Goal: Information Seeking & Learning: Compare options

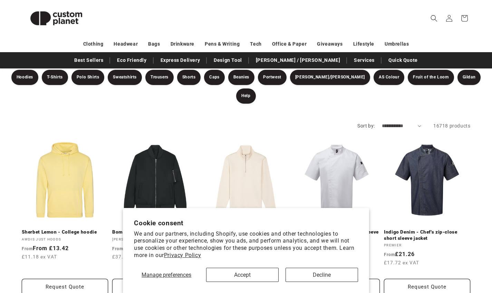
scroll to position [87, 0]
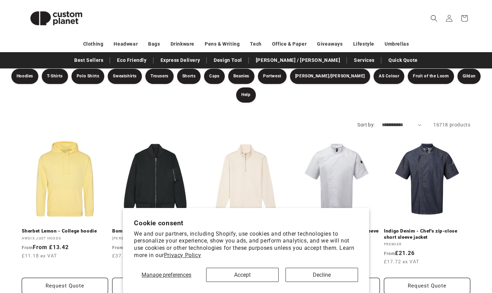
click at [261, 250] on button "Accept" at bounding box center [242, 274] width 72 height 14
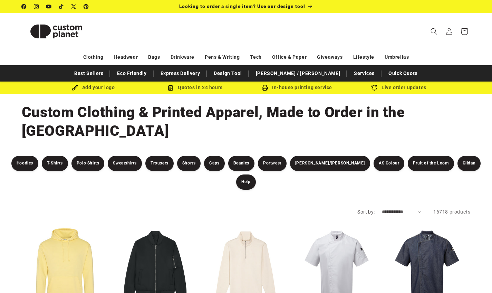
scroll to position [0, 0]
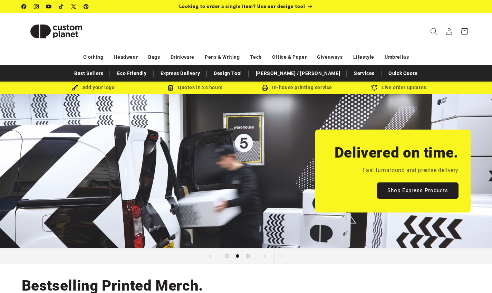
click at [434, 31] on icon "Search" at bounding box center [433, 31] width 7 height 7
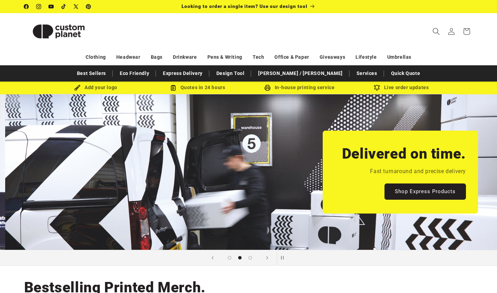
scroll to position [0, 497]
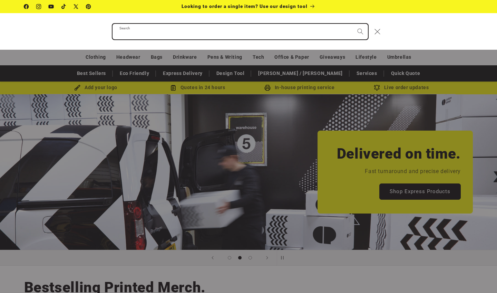
click at [127, 32] on input "Search" at bounding box center [239, 32] width 255 height 16
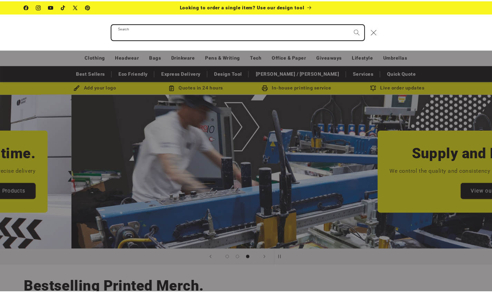
scroll to position [0, 994]
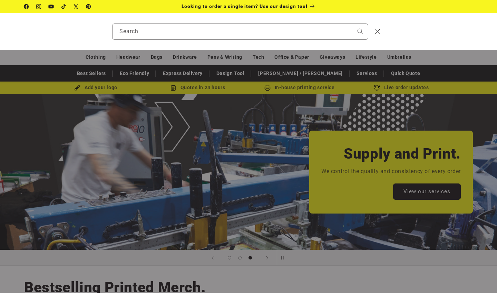
click at [0, 31] on div "Search" at bounding box center [0, 31] width 0 height 0
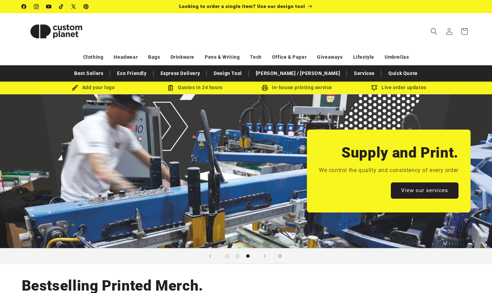
scroll to position [0, 0]
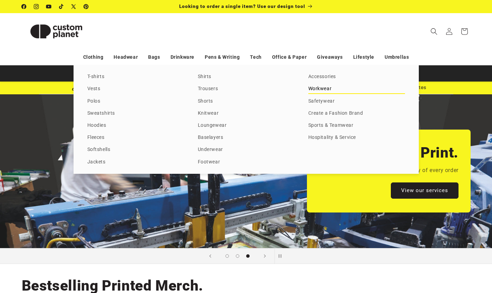
click at [320, 93] on link "Workwear" at bounding box center [356, 88] width 97 height 9
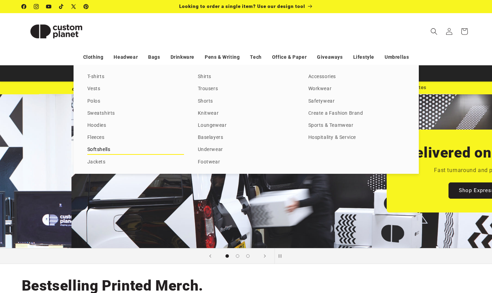
scroll to position [0, 492]
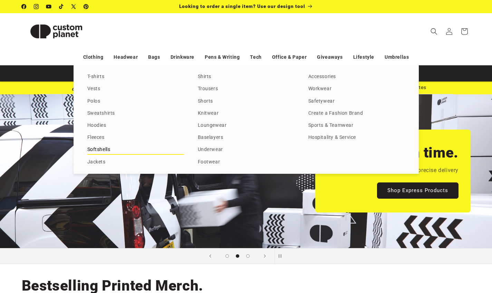
click at [103, 149] on link "Softshells" at bounding box center [135, 149] width 97 height 9
click at [103, 163] on link "Jackets" at bounding box center [135, 161] width 97 height 9
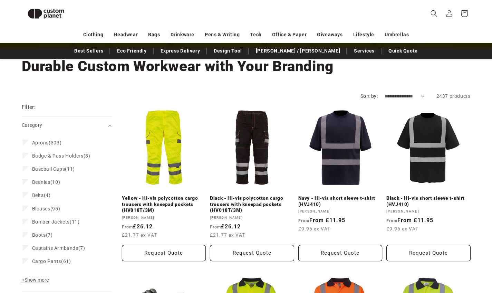
scroll to position [36, 0]
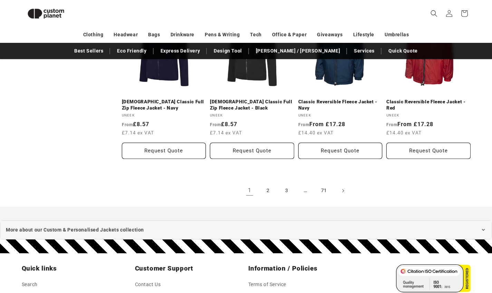
scroll to position [776, 0]
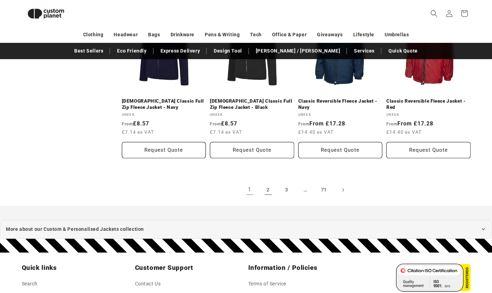
click at [270, 187] on link "2" at bounding box center [267, 189] width 15 height 15
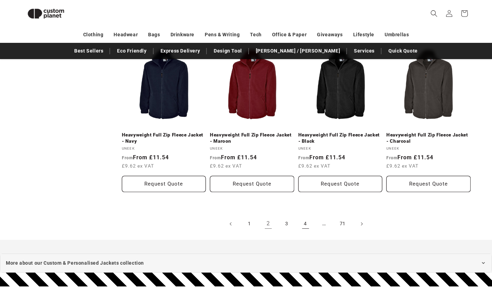
scroll to position [737, 0]
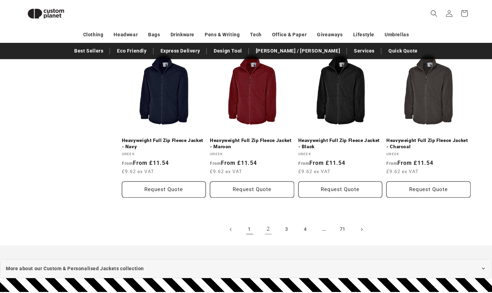
click at [248, 226] on link "1" at bounding box center [249, 228] width 15 height 15
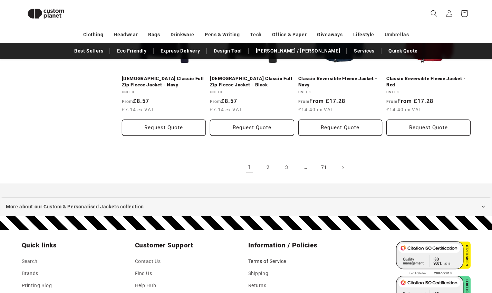
scroll to position [781, 0]
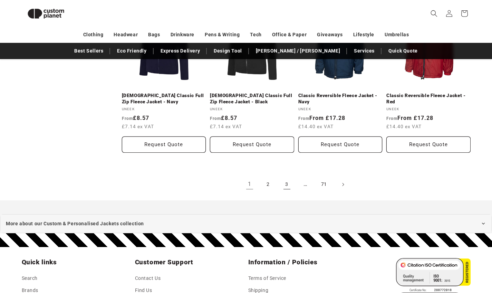
click at [287, 182] on link "3" at bounding box center [286, 184] width 15 height 15
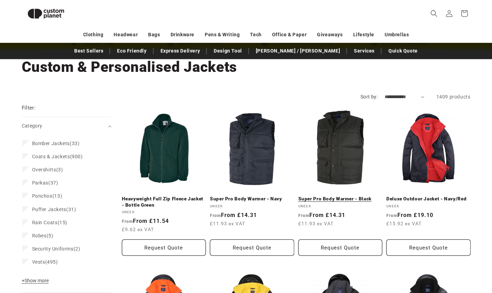
scroll to position [36, 0]
click at [337, 196] on link "Super Pro Body Warmer - Black" at bounding box center [340, 199] width 84 height 6
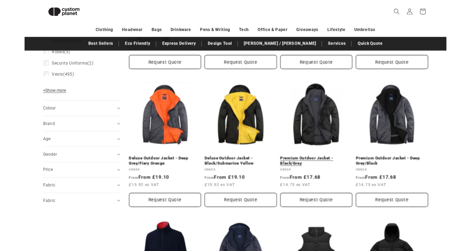
scroll to position [213, 0]
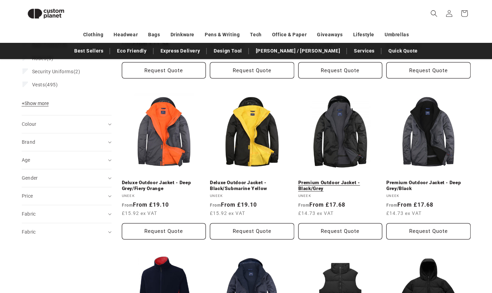
click at [345, 179] on link "Premium Outdoor Jacket - Black/Grey" at bounding box center [340, 185] width 84 height 12
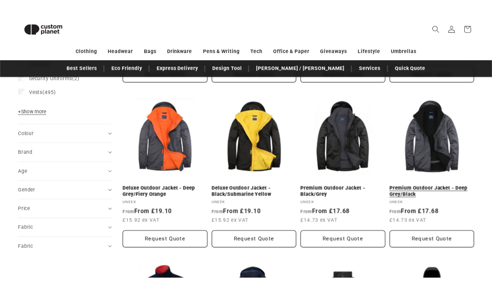
scroll to position [222, 0]
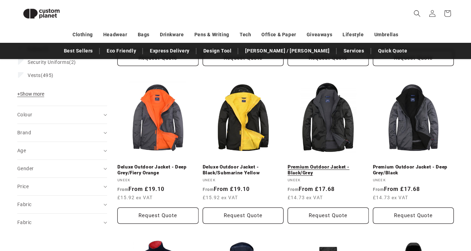
click at [328, 164] on link "Premium Outdoor Jacket - Black/Grey" at bounding box center [327, 170] width 81 height 12
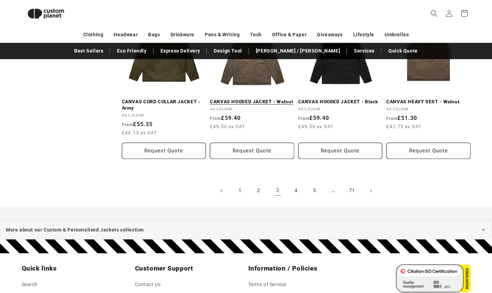
scroll to position [776, 0]
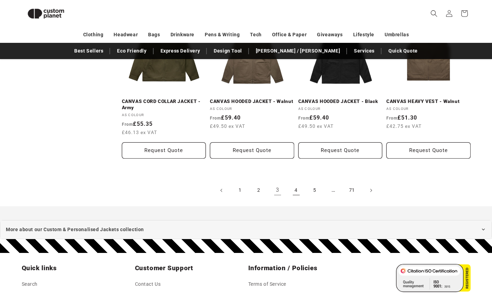
click at [296, 187] on link "4" at bounding box center [295, 189] width 15 height 15
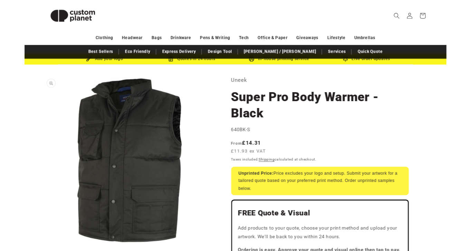
scroll to position [22, 0]
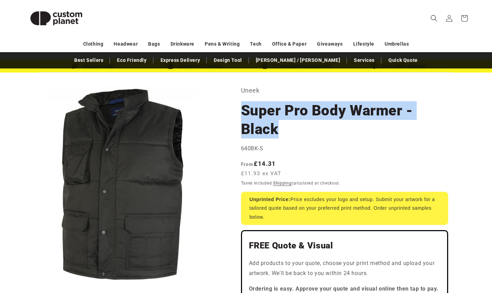
drag, startPoint x: 240, startPoint y: 108, endPoint x: 338, endPoint y: 134, distance: 101.4
copy h1 "Super Pro Body Warmer - Black"
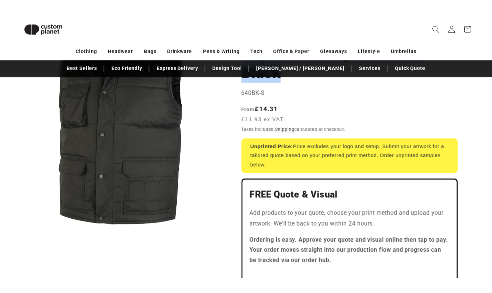
scroll to position [53, 0]
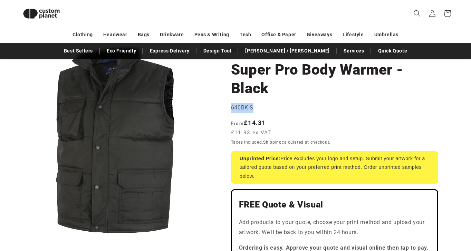
drag, startPoint x: 251, startPoint y: 108, endPoint x: 229, endPoint y: 108, distance: 22.4
copy span "640BK-S"
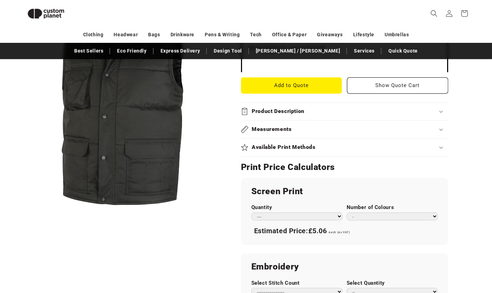
scroll to position [279, 0]
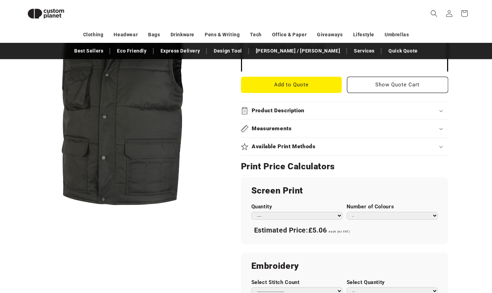
click at [279, 127] on h2 "Measurements" at bounding box center [271, 128] width 40 height 7
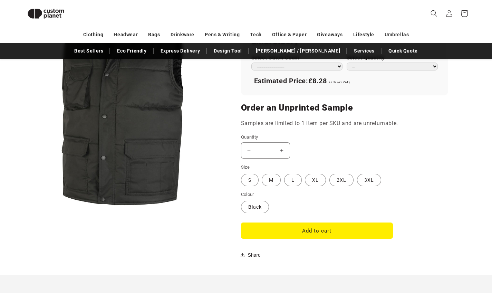
scroll to position [509, 0]
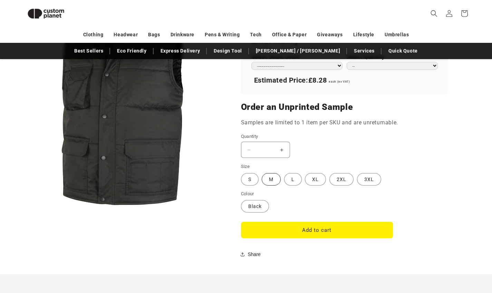
click at [271, 177] on label "M Variant sold out or unavailable" at bounding box center [270, 179] width 19 height 12
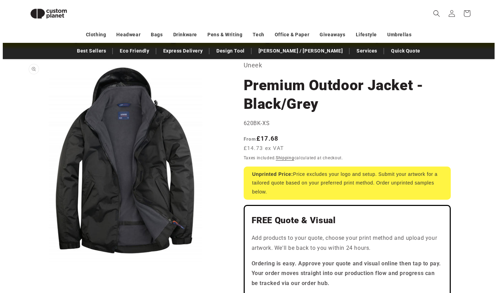
scroll to position [33, 0]
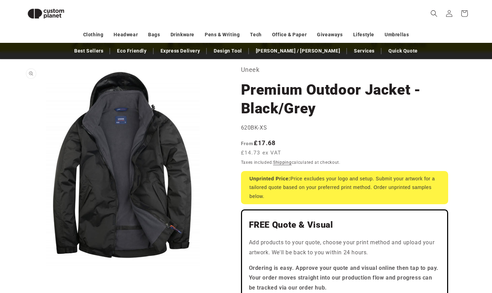
click at [22, 266] on button "Open media 1 in modal" at bounding box center [22, 266] width 0 height 0
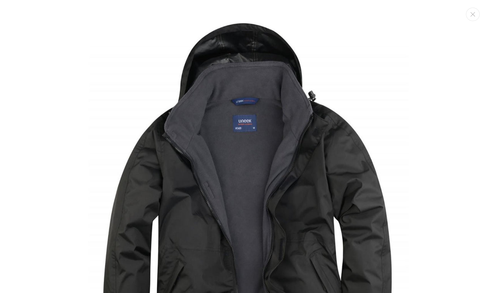
scroll to position [7, 0]
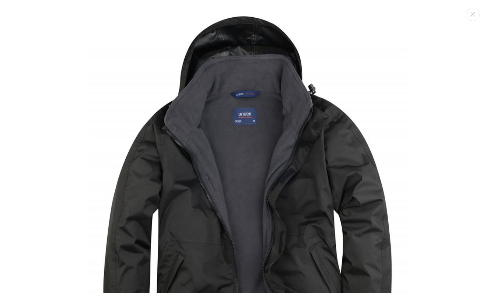
click at [229, 39] on img "Media gallery" at bounding box center [248, 210] width 421 height 421
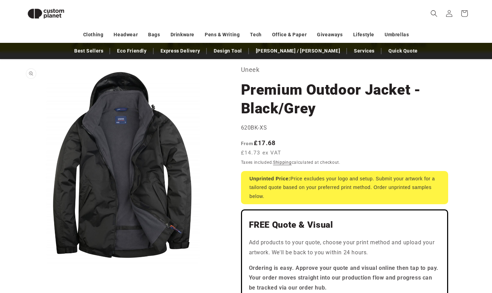
click at [22, 266] on button "Open media 1 in modal" at bounding box center [22, 266] width 0 height 0
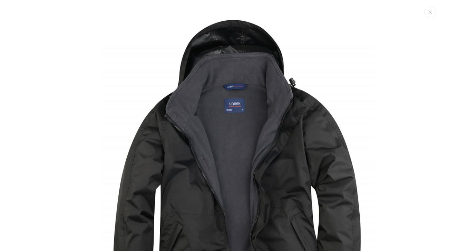
scroll to position [0, 0]
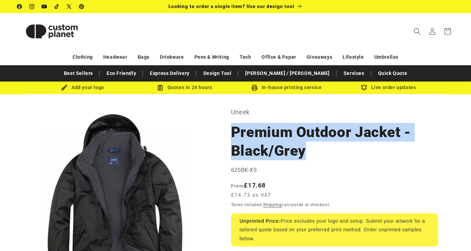
drag, startPoint x: 232, startPoint y: 129, endPoint x: 318, endPoint y: 156, distance: 90.5
click at [318, 156] on h1 "Premium Outdoor Jacket - Black/Grey" at bounding box center [334, 141] width 207 height 37
copy h1 "Premium Outdoor Jacket - Black/Grey"
drag, startPoint x: 245, startPoint y: 168, endPoint x: 210, endPoint y: 168, distance: 34.2
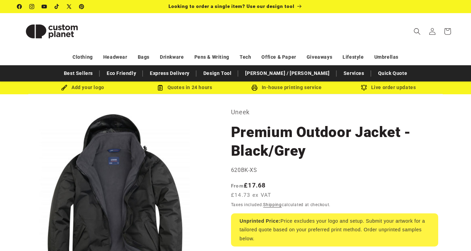
drag, startPoint x: 258, startPoint y: 169, endPoint x: 227, endPoint y: 168, distance: 31.1
copy span "620BK-XS"
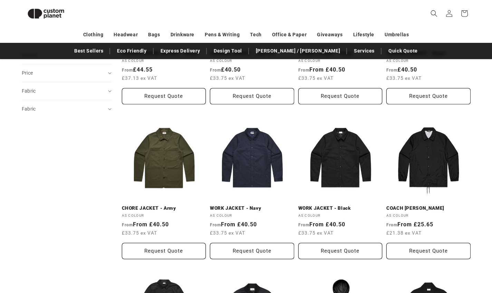
scroll to position [335, 0]
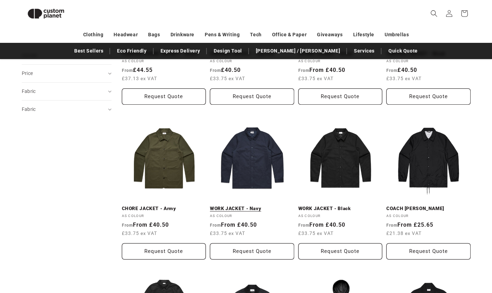
click at [252, 205] on link "WORK JACKET - Navy" at bounding box center [252, 208] width 84 height 6
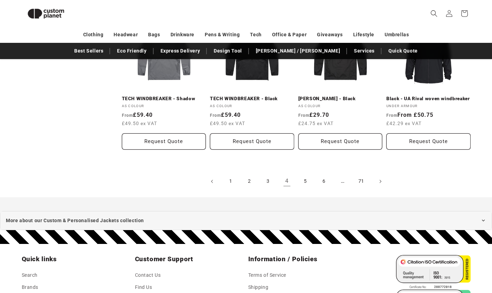
scroll to position [755, 0]
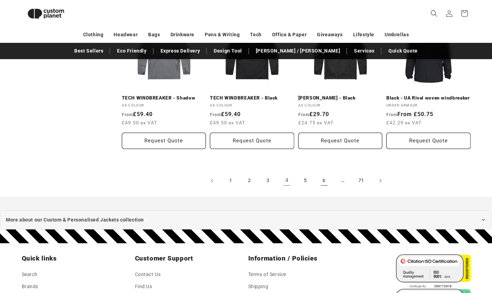
click at [323, 186] on link "6" at bounding box center [323, 180] width 15 height 15
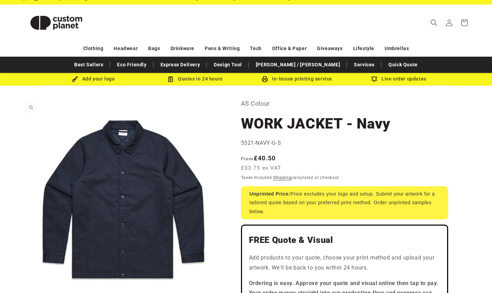
scroll to position [10, 0]
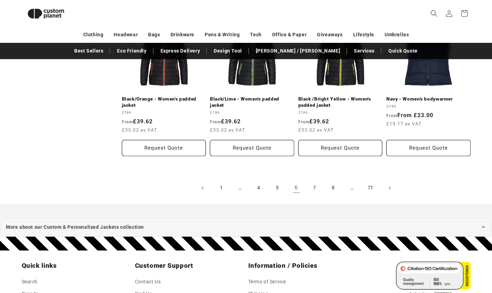
scroll to position [778, 0]
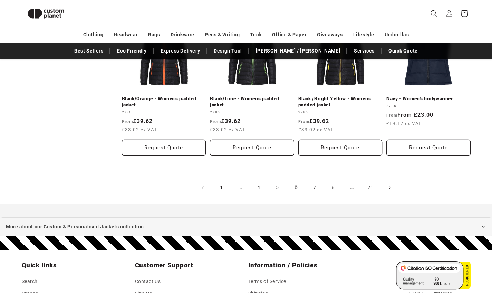
click at [221, 187] on link "1" at bounding box center [221, 187] width 15 height 15
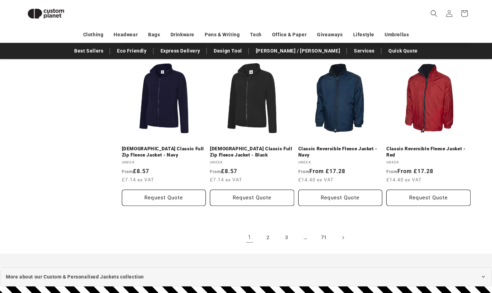
scroll to position [730, 0]
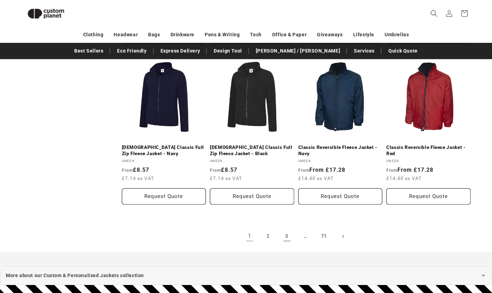
click at [285, 232] on link "3" at bounding box center [286, 235] width 15 height 15
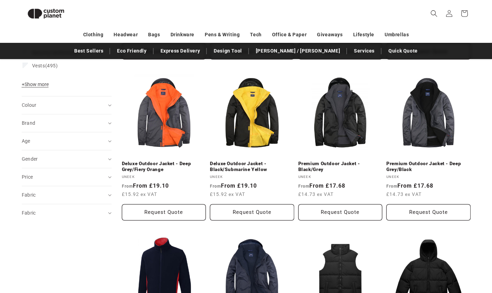
scroll to position [233, 0]
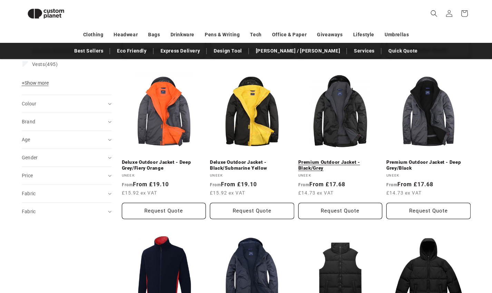
click at [343, 159] on link "Premium Outdoor Jacket - Black/Grey" at bounding box center [340, 165] width 84 height 12
